Goal: Transaction & Acquisition: Purchase product/service

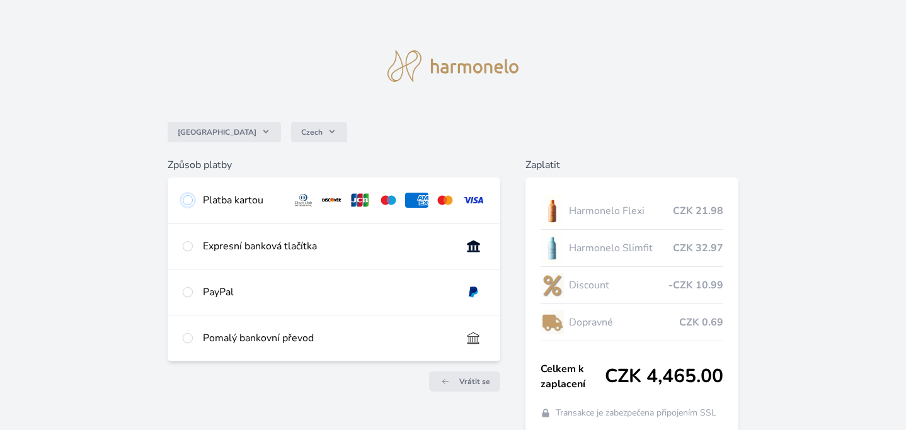
click at [188, 201] on input "radio" at bounding box center [188, 200] width 10 height 10
radio input "true"
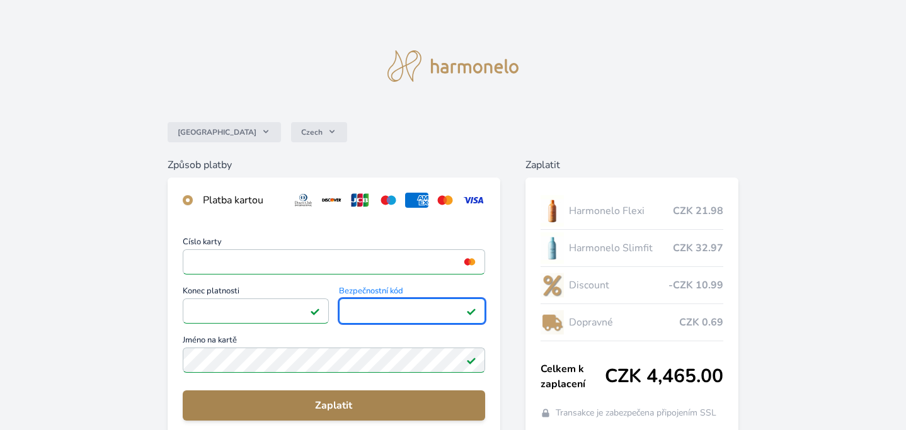
click at [319, 404] on span "Zaplatit" at bounding box center [334, 405] width 282 height 15
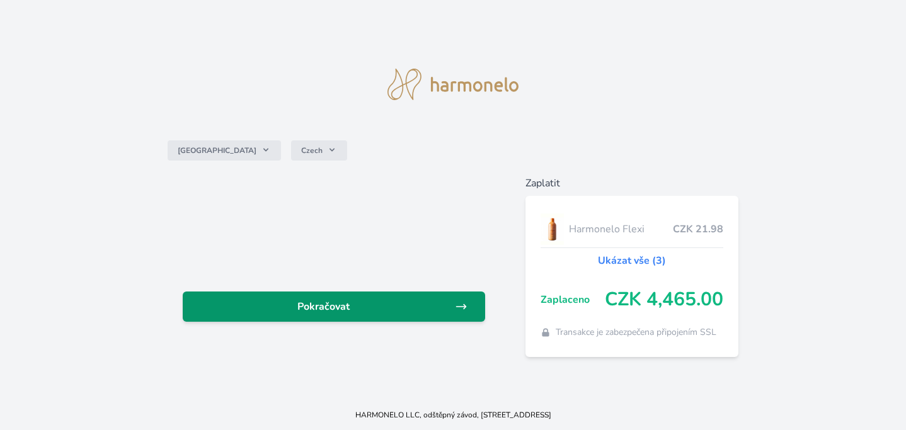
click at [325, 311] on span "Pokračovat" at bounding box center [324, 306] width 262 height 15
